Goal: Task Accomplishment & Management: Use online tool/utility

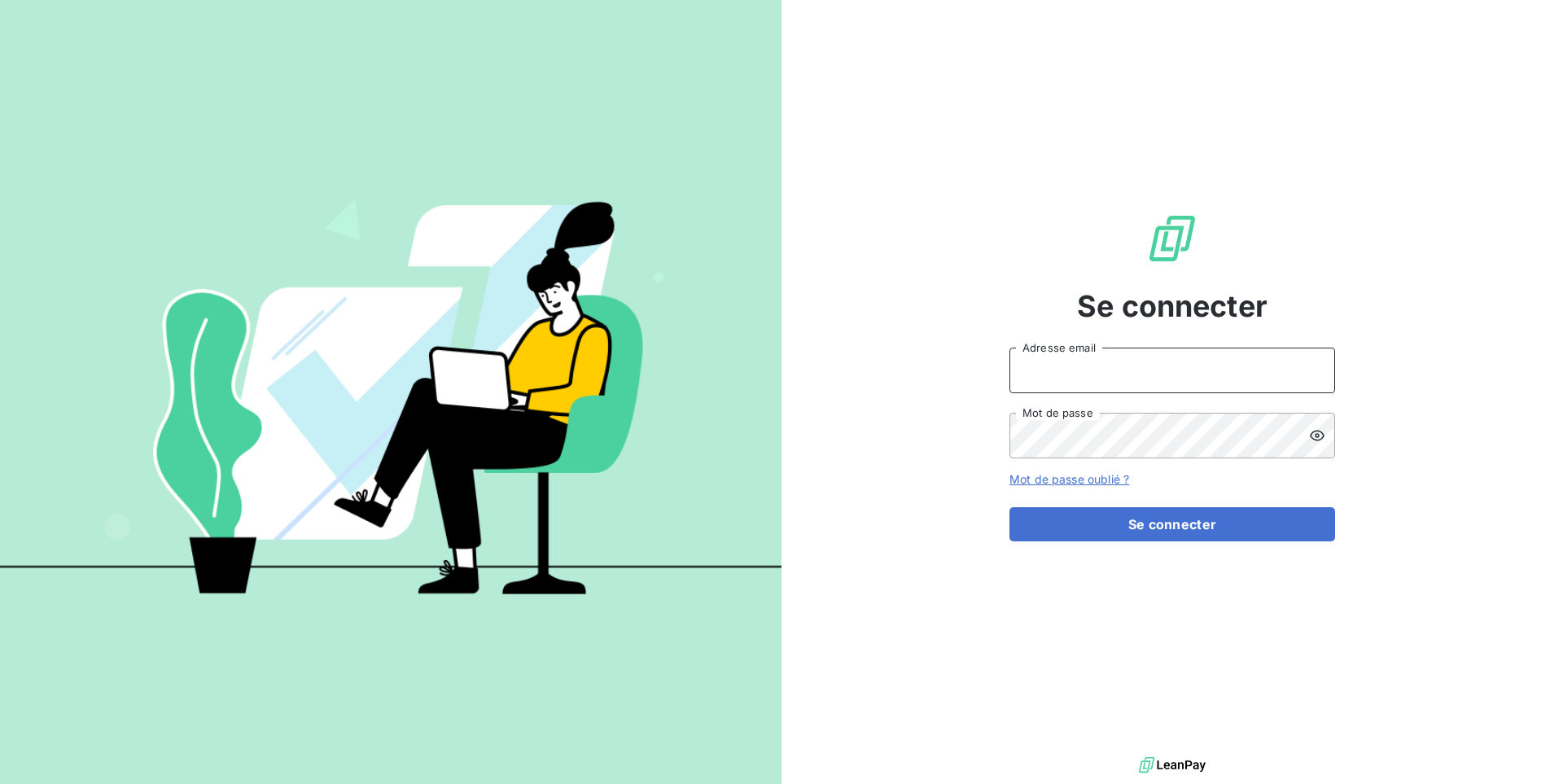
click at [1032, 360] on input "Adresse email" at bounding box center [1172, 369] width 325 height 45
type input "admin@sodifo"
click at [1010, 507] on button "Se connecter" at bounding box center [1172, 524] width 325 height 34
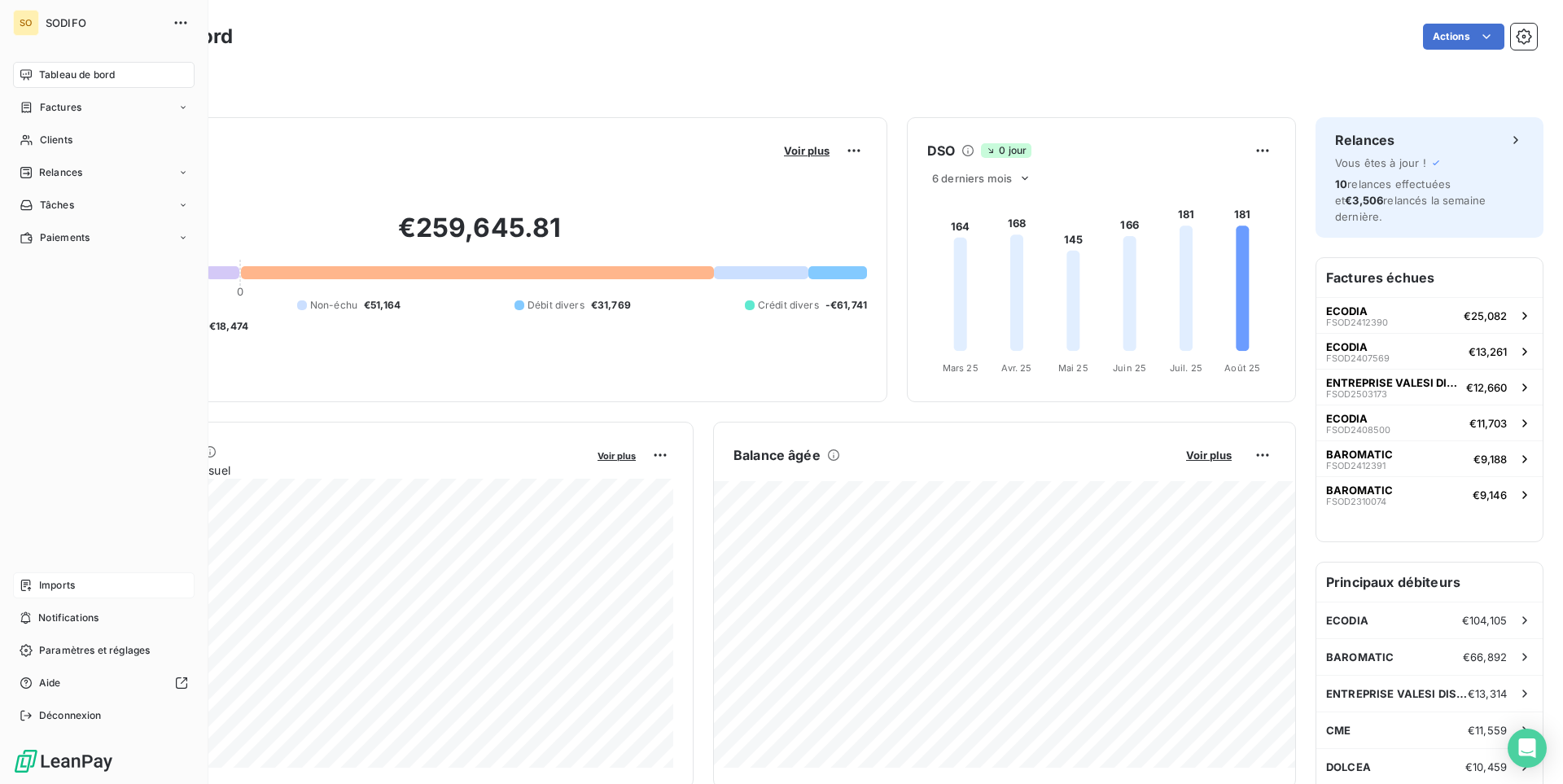
click at [33, 584] on div "Imports" at bounding box center [103, 585] width 182 height 26
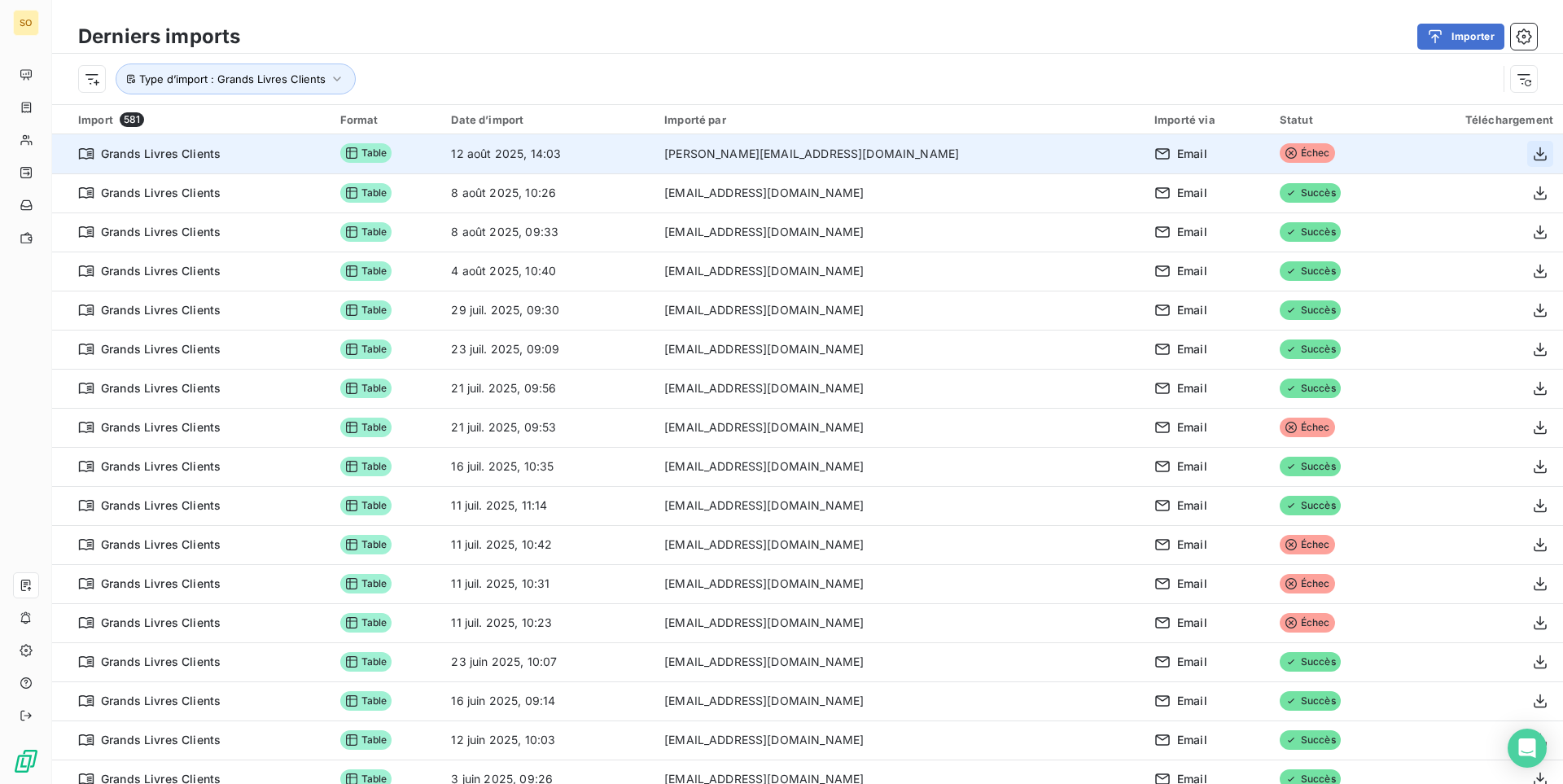
click at [1536, 162] on button "button" at bounding box center [1540, 153] width 26 height 26
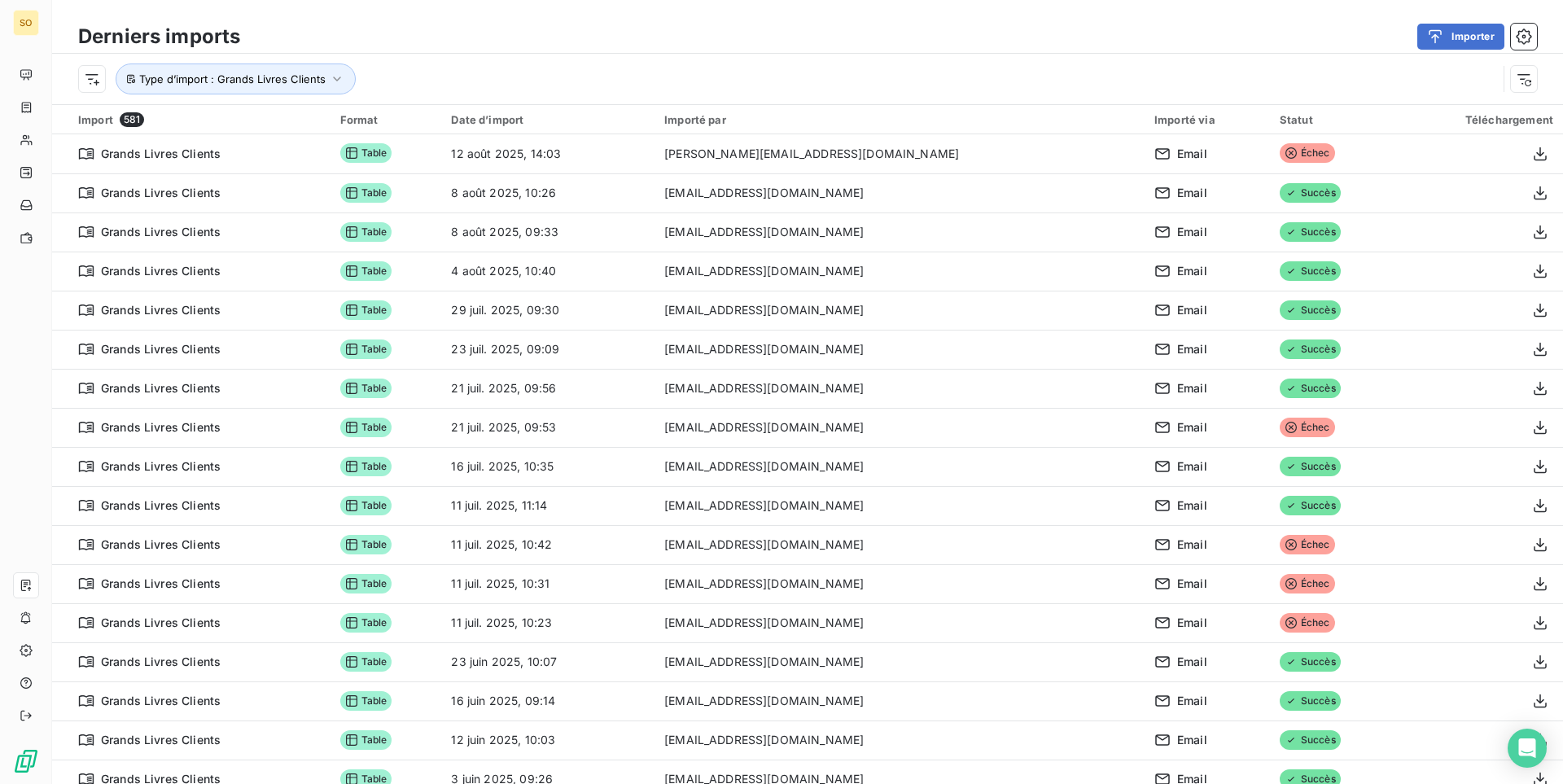
click at [1375, 32] on div "Importer" at bounding box center [898, 37] width 1278 height 26
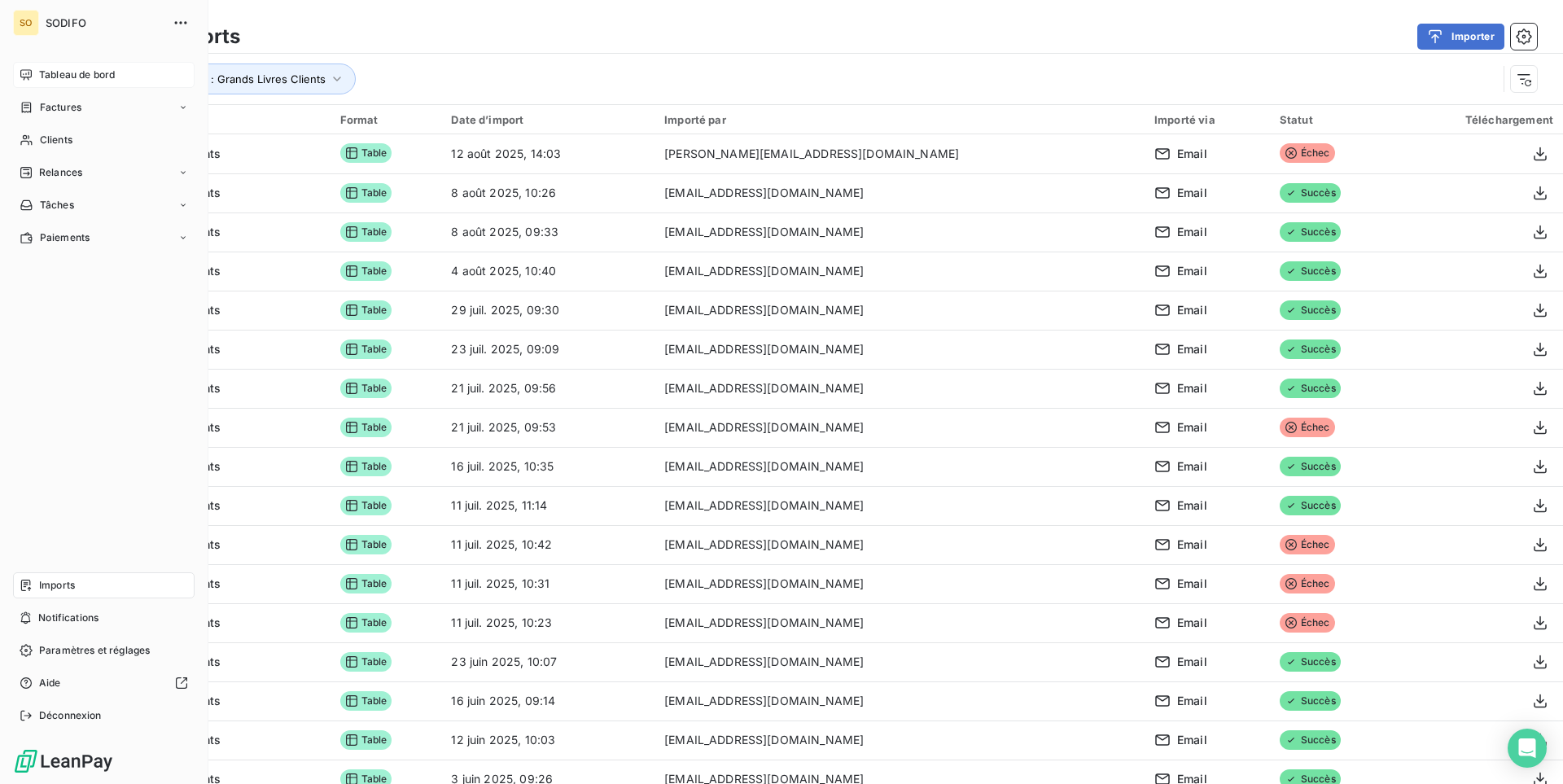
click at [74, 72] on span "Tableau de bord" at bounding box center [77, 75] width 76 height 15
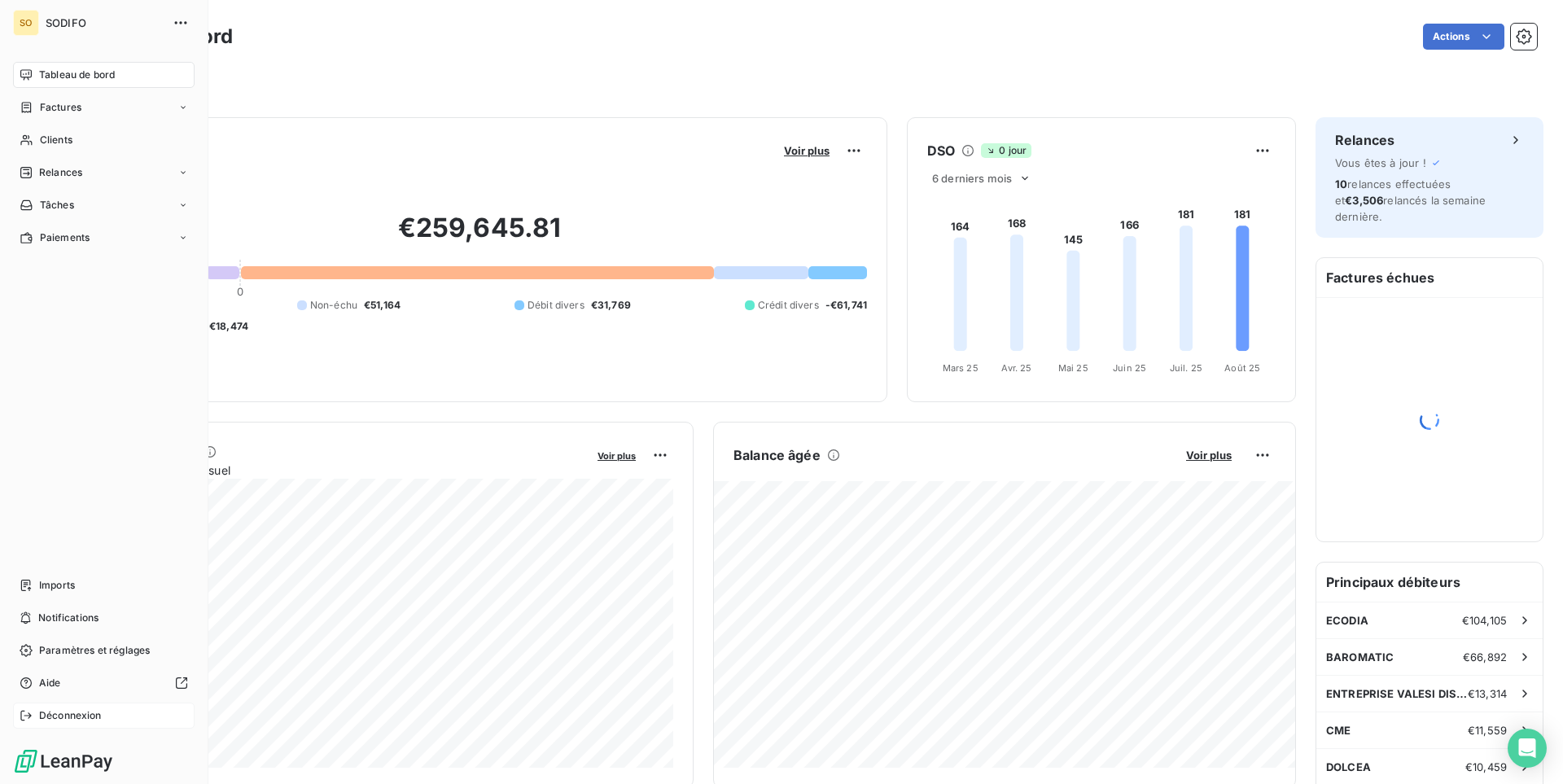
click at [52, 716] on span "Déconnexion" at bounding box center [70, 716] width 63 height 15
